Goal: Information Seeking & Learning: Learn about a topic

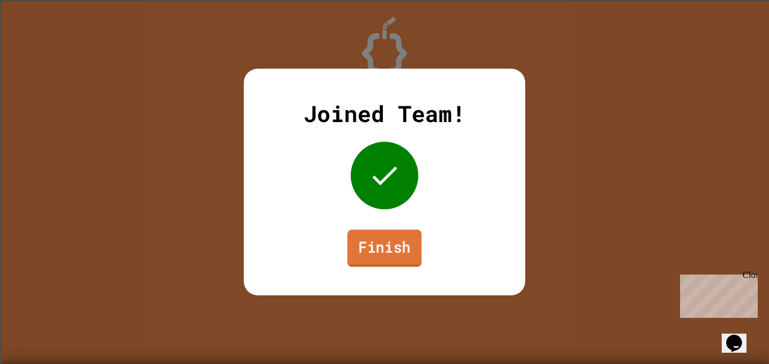
click at [355, 257] on link "Finish" at bounding box center [384, 248] width 74 height 37
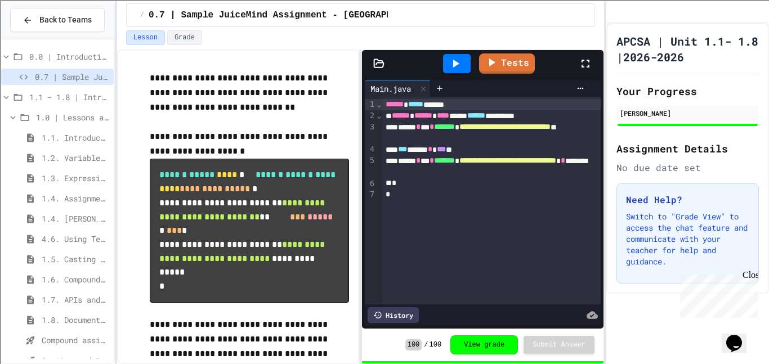
click at [50, 191] on div "1.4. Assignment and Input" at bounding box center [57, 198] width 113 height 16
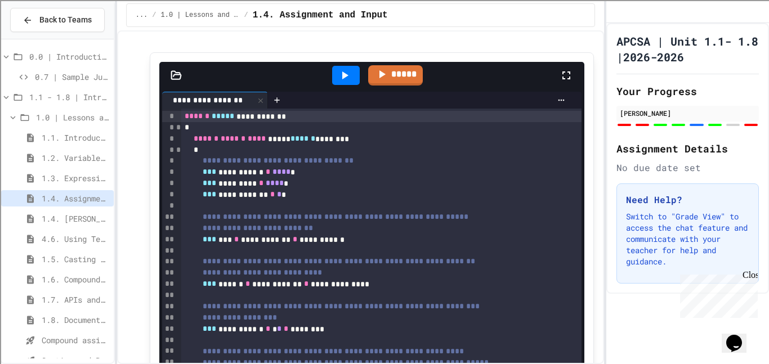
scroll to position [4422, 0]
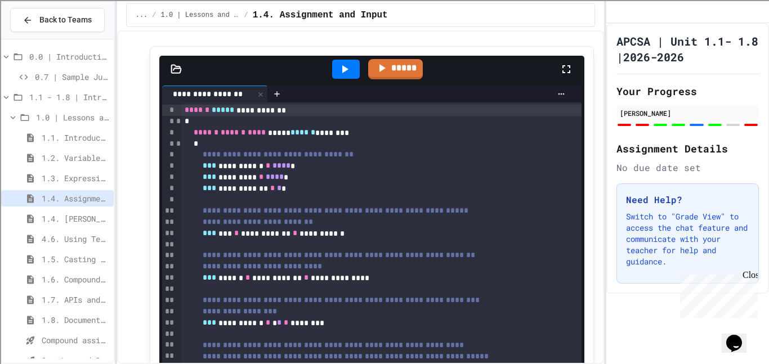
click at [355, 79] on div at bounding box center [346, 69] width 28 height 19
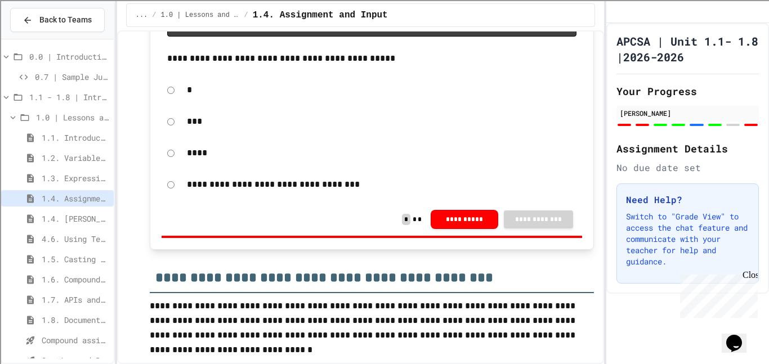
scroll to position [5986, 0]
click at [79, 208] on div "1.4. Assignment and Input" at bounding box center [57, 200] width 113 height 20
click at [81, 213] on span "1.4. [PERSON_NAME] and User Input" at bounding box center [76, 219] width 68 height 12
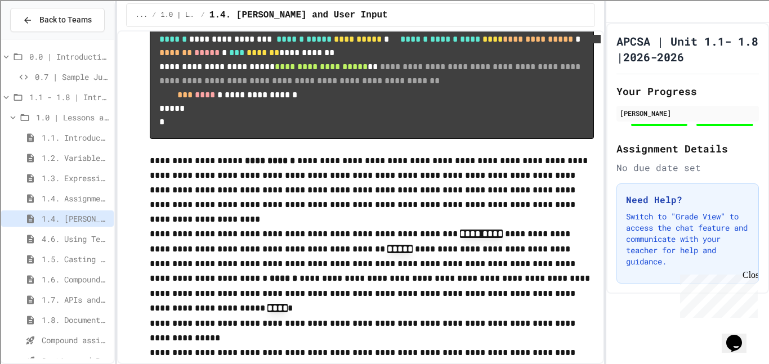
scroll to position [1178, 0]
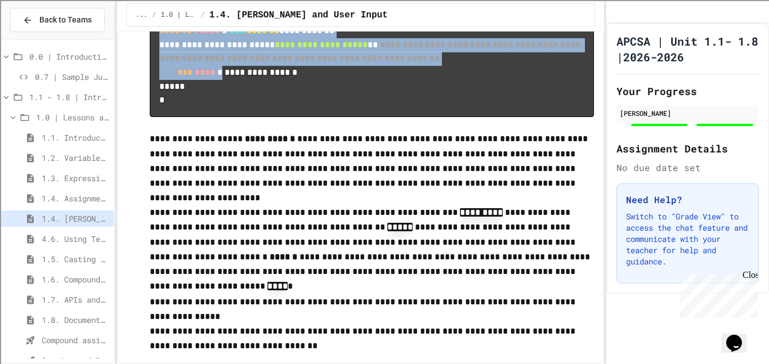
drag, startPoint x: 159, startPoint y: 92, endPoint x: 358, endPoint y: 243, distance: 249.4
click at [358, 117] on pre "**********" at bounding box center [372, 59] width 444 height 116
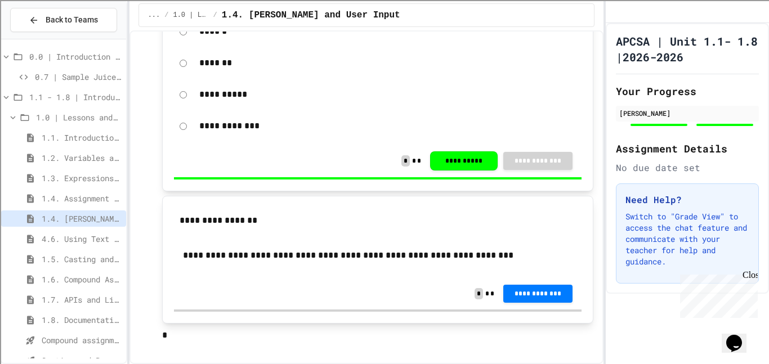
scroll to position [6007, 0]
click at [61, 234] on span "4.6. Using Text Files" at bounding box center [82, 239] width 80 height 12
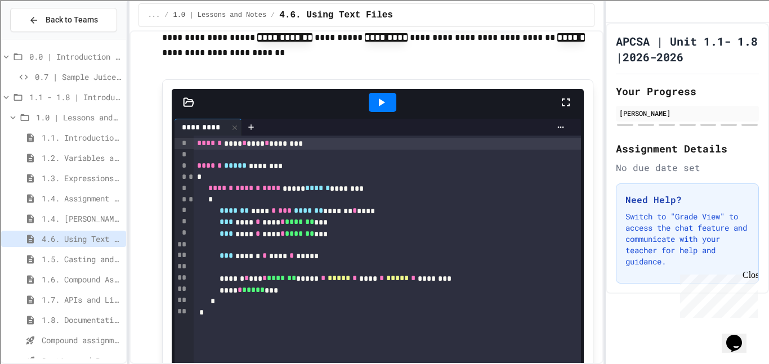
scroll to position [2043, 0]
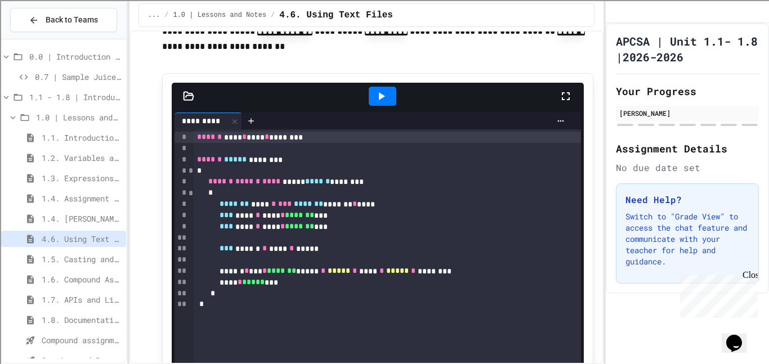
click at [248, 55] on p "**********" at bounding box center [378, 25] width 432 height 60
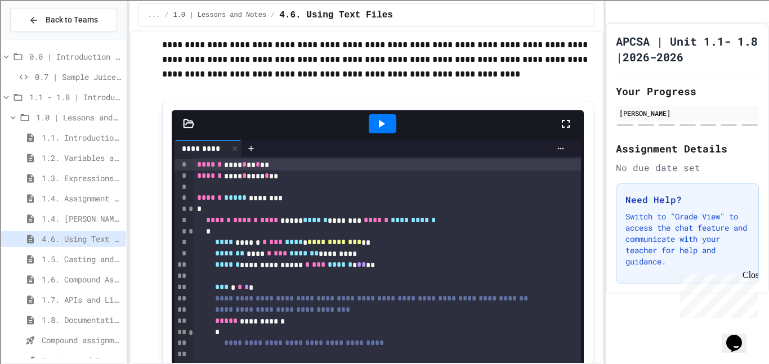
scroll to position [3793, 0]
